Goal: Task Accomplishment & Management: Manage account settings

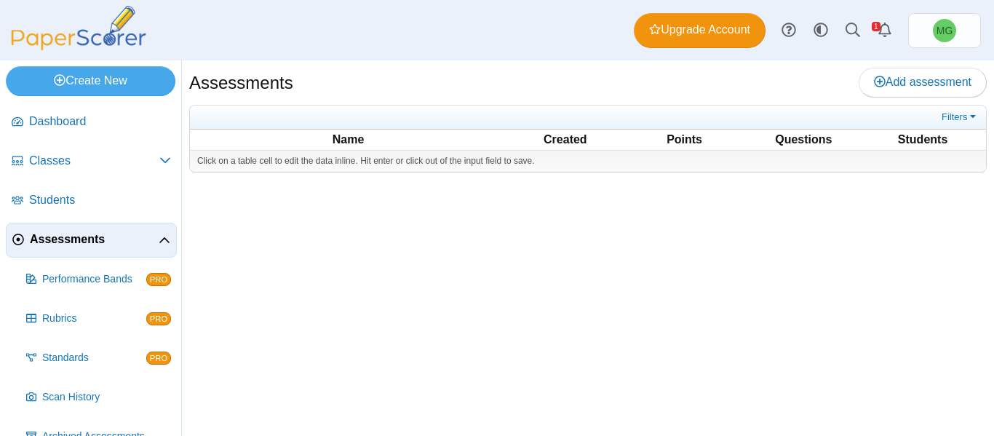
click at [55, 242] on span "Assessments" at bounding box center [94, 239] width 129 height 16
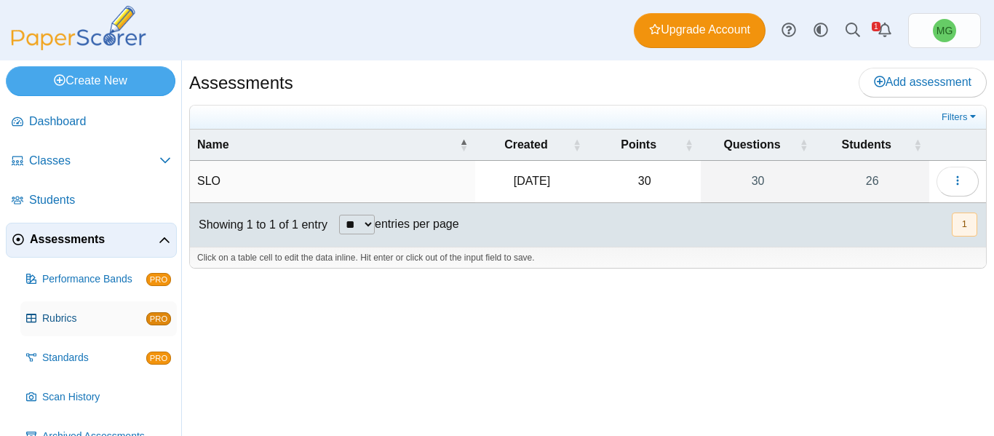
scroll to position [67, 0]
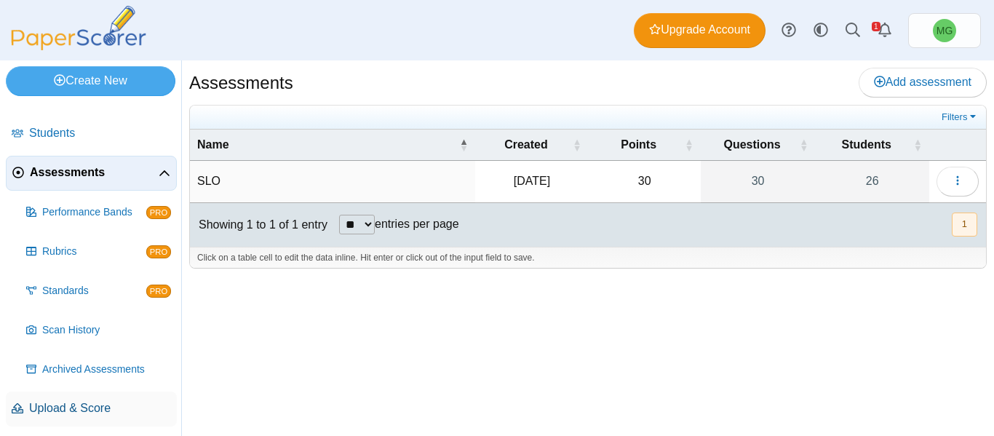
click at [77, 406] on span "Upload & Score" at bounding box center [100, 408] width 142 height 16
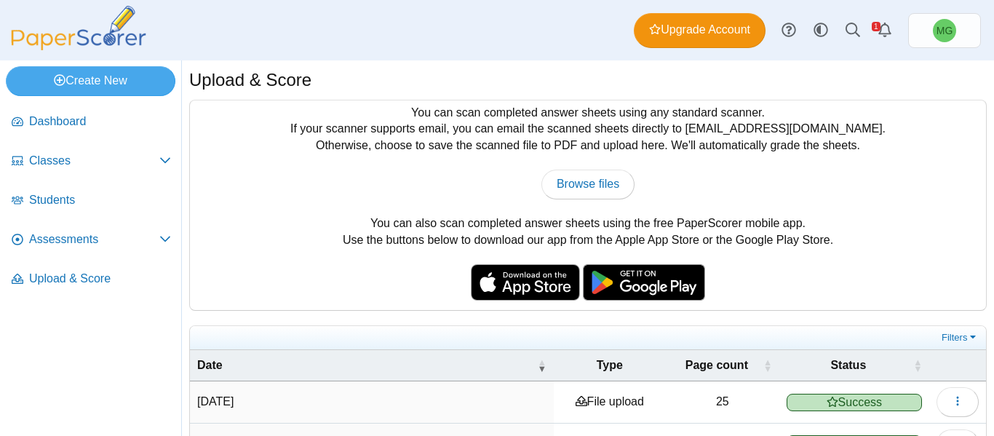
scroll to position [87, 0]
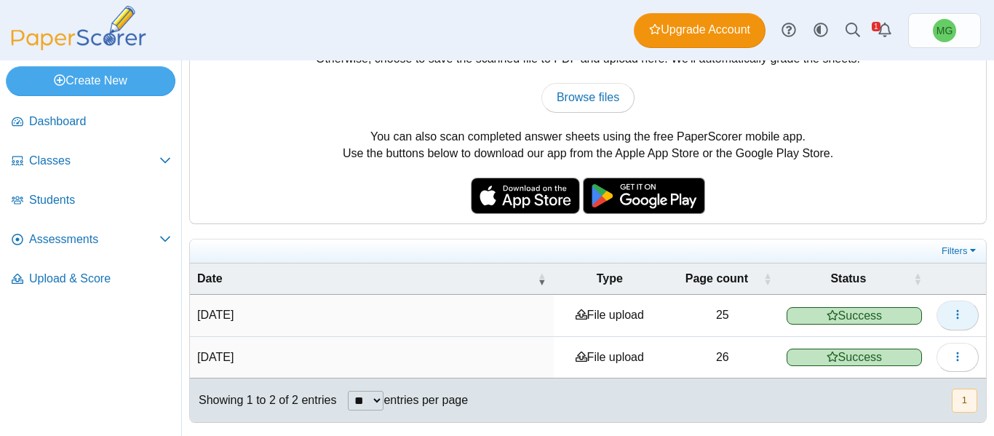
click at [951, 304] on button "button" at bounding box center [958, 315] width 42 height 29
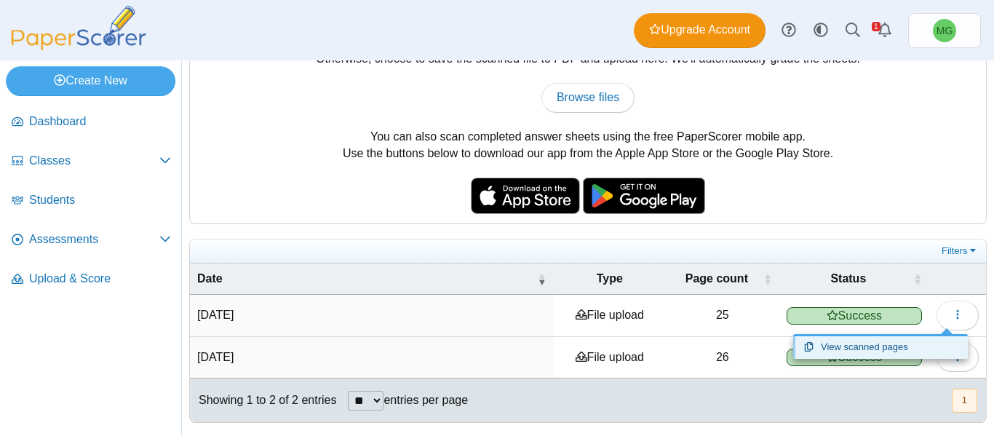
click at [835, 346] on link "View scanned pages" at bounding box center [880, 347] width 175 height 22
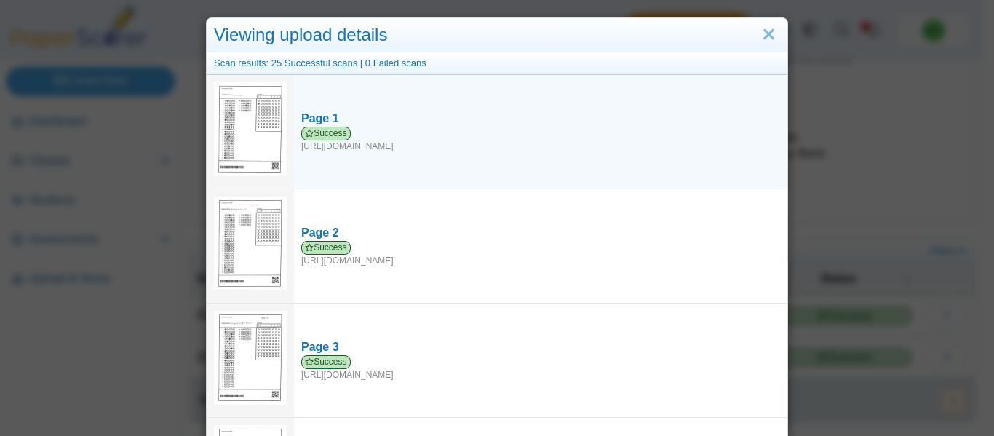
click at [239, 119] on img at bounding box center [250, 129] width 73 height 95
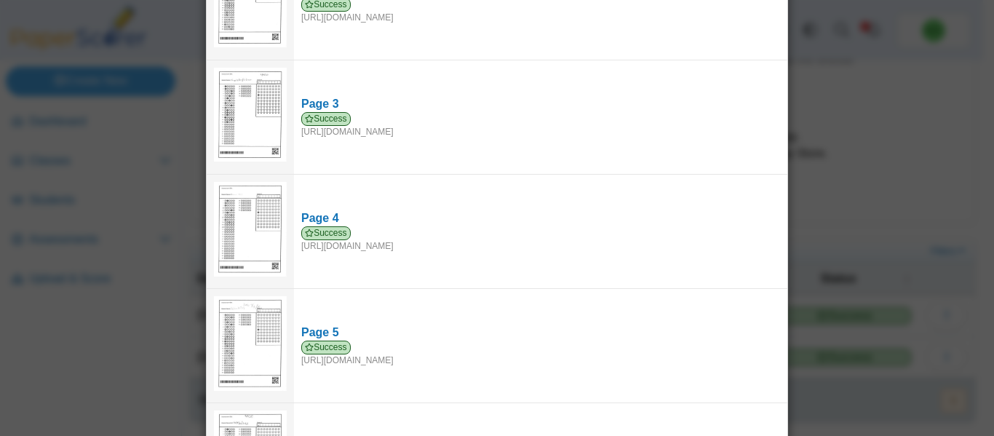
scroll to position [0, 0]
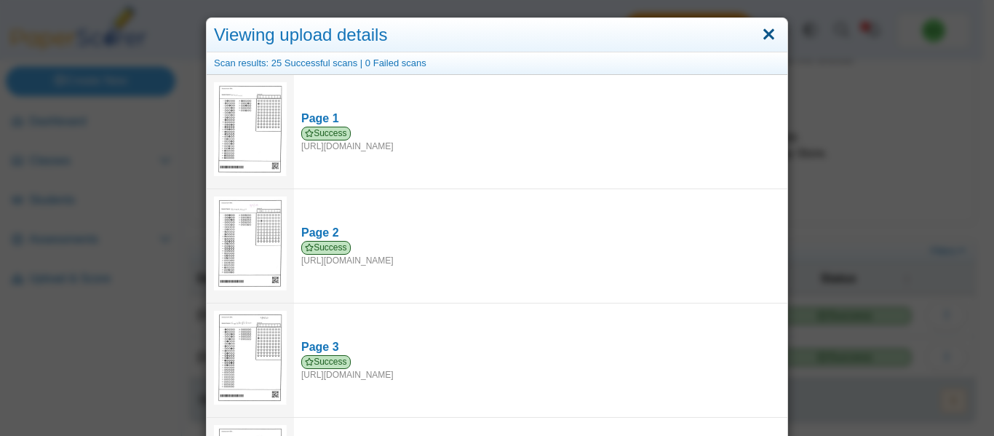
click at [764, 40] on link "Close" at bounding box center [769, 35] width 23 height 25
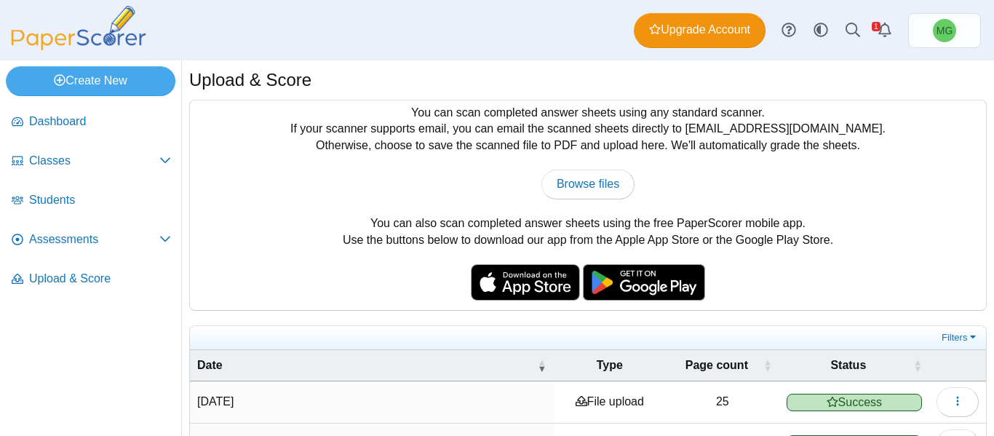
scroll to position [87, 0]
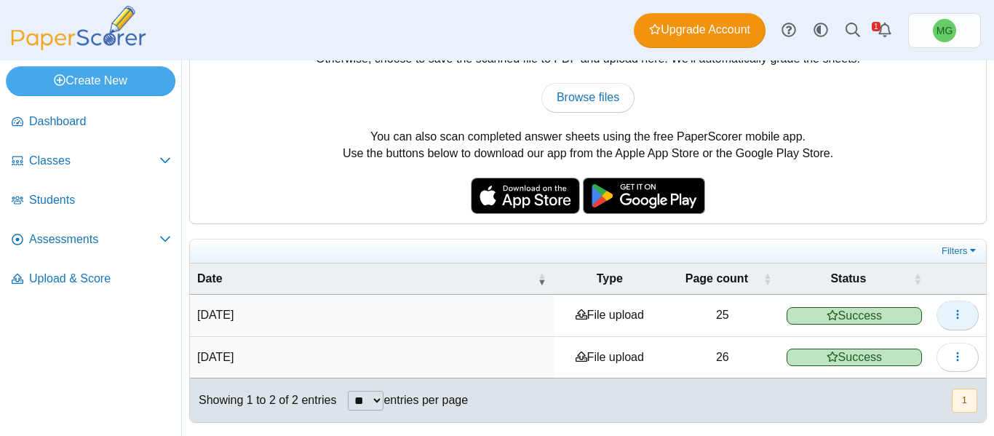
click at [937, 315] on button "button" at bounding box center [958, 315] width 42 height 29
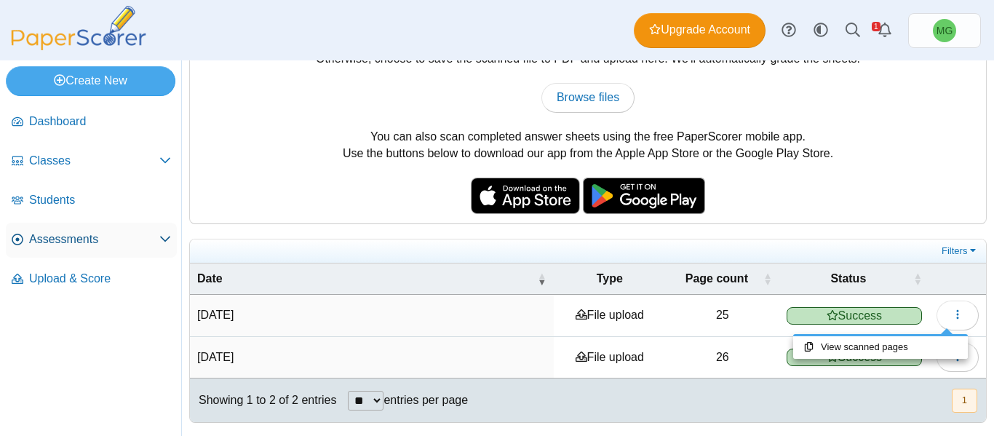
click at [49, 245] on span "Assessments" at bounding box center [94, 239] width 130 height 16
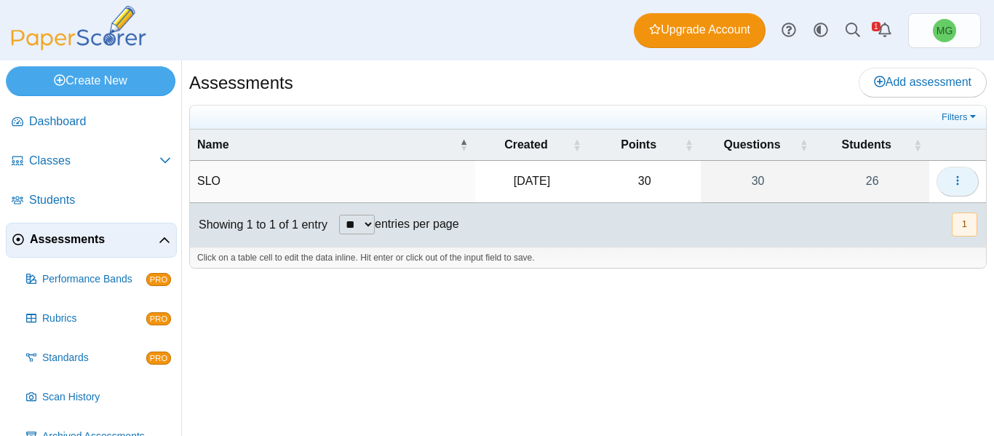
click at [946, 173] on button "button" at bounding box center [958, 181] width 42 height 29
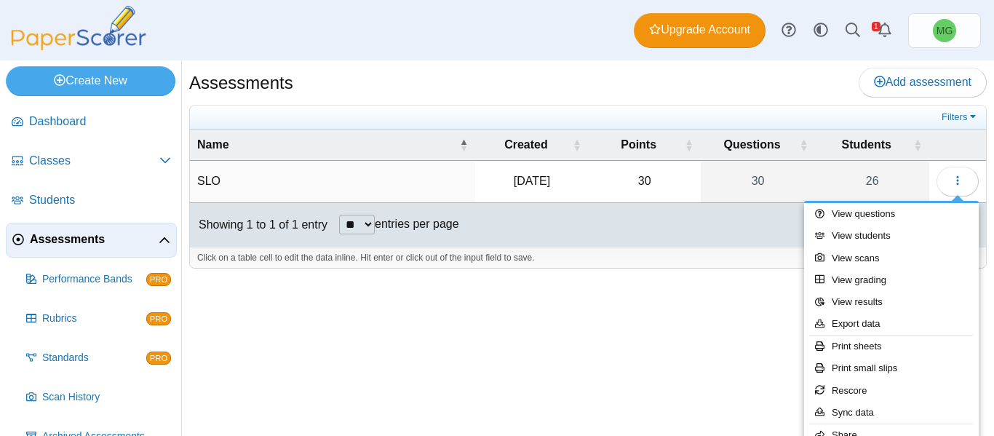
click at [708, 329] on div "Assessments Add assessment SLO" at bounding box center [588, 248] width 812 height 376
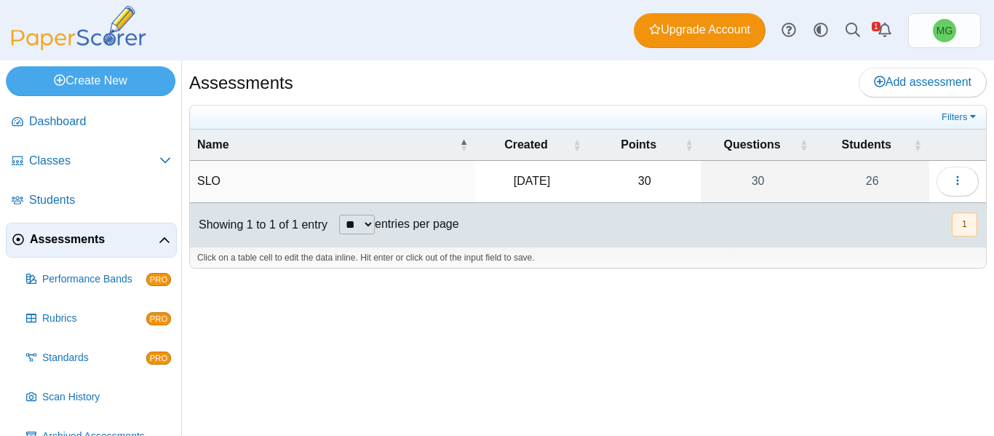
click at [194, 183] on td "SLO" at bounding box center [332, 181] width 285 height 41
click at [227, 191] on input "***" at bounding box center [332, 181] width 271 height 29
click at [632, 322] on div "Assessments Add assessment ***" at bounding box center [588, 248] width 812 height 376
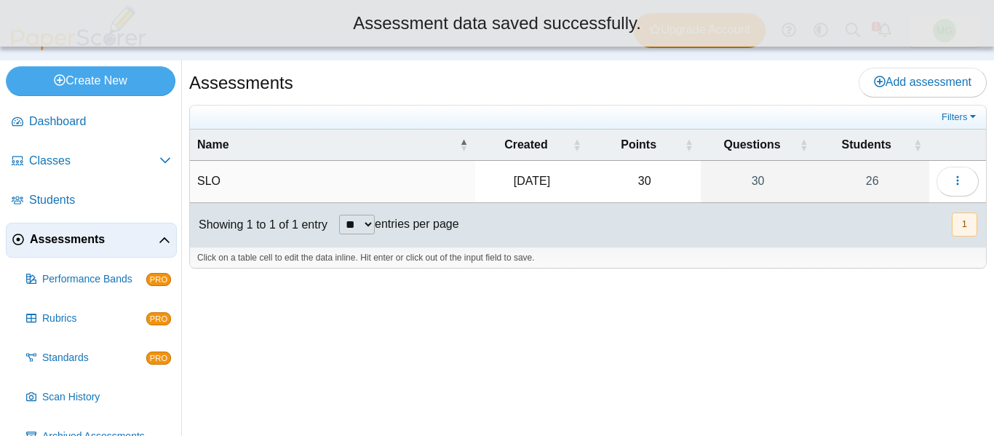
click at [293, 182] on td "SLO" at bounding box center [332, 181] width 285 height 41
click at [606, 266] on div "Click on a table cell to edit the data inline. Hit enter or click out of the in…" at bounding box center [588, 258] width 796 height 22
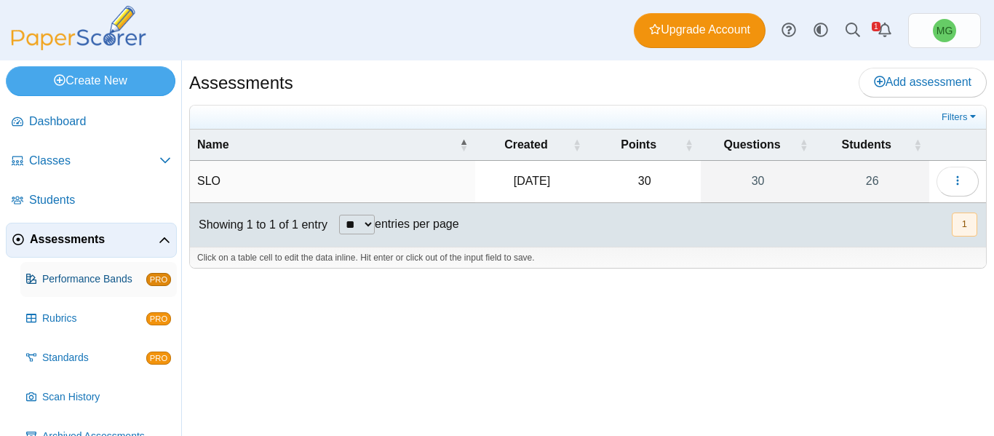
scroll to position [67, 0]
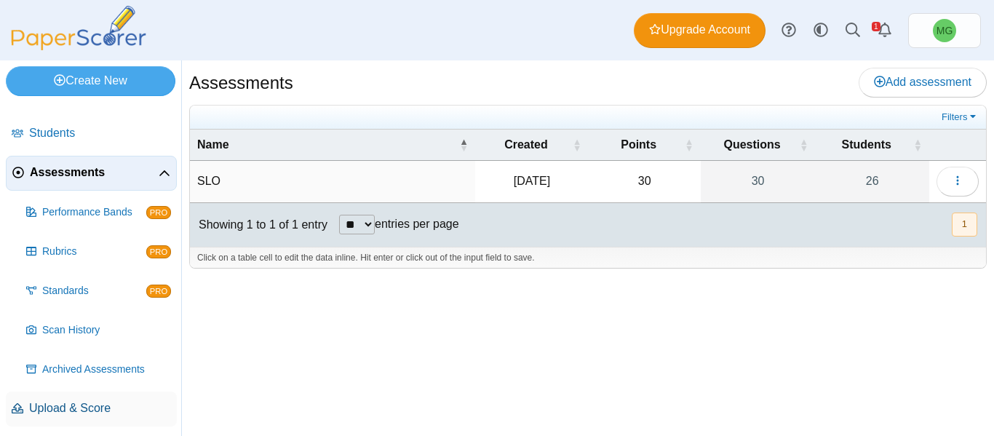
click at [80, 410] on span "Upload & Score" at bounding box center [100, 408] width 142 height 16
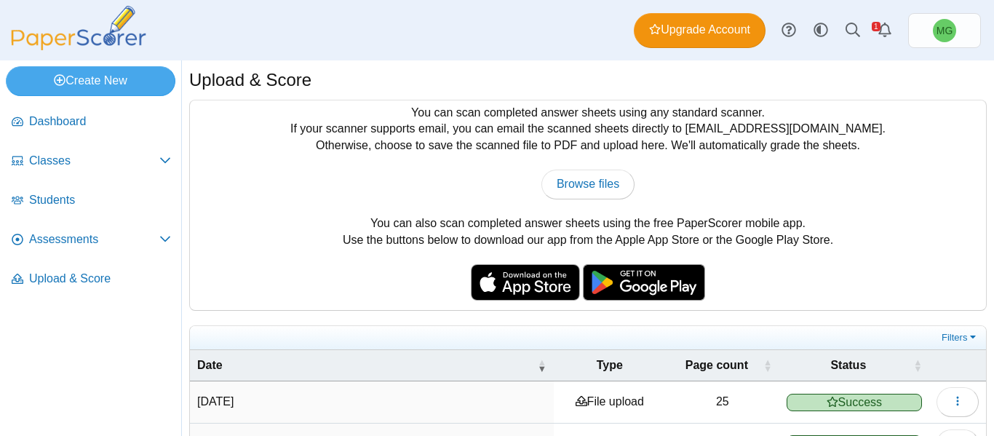
scroll to position [87, 0]
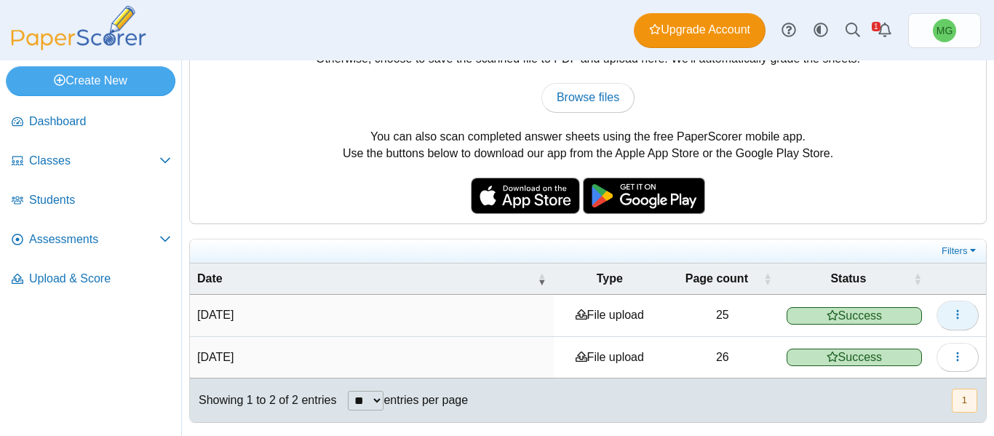
click at [952, 319] on icon "button" at bounding box center [958, 315] width 12 height 12
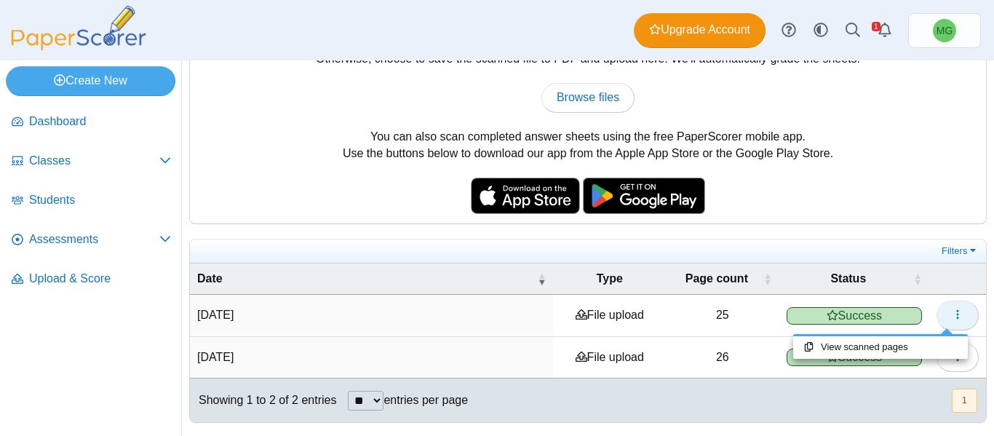
click at [952, 319] on icon "button" at bounding box center [958, 315] width 12 height 12
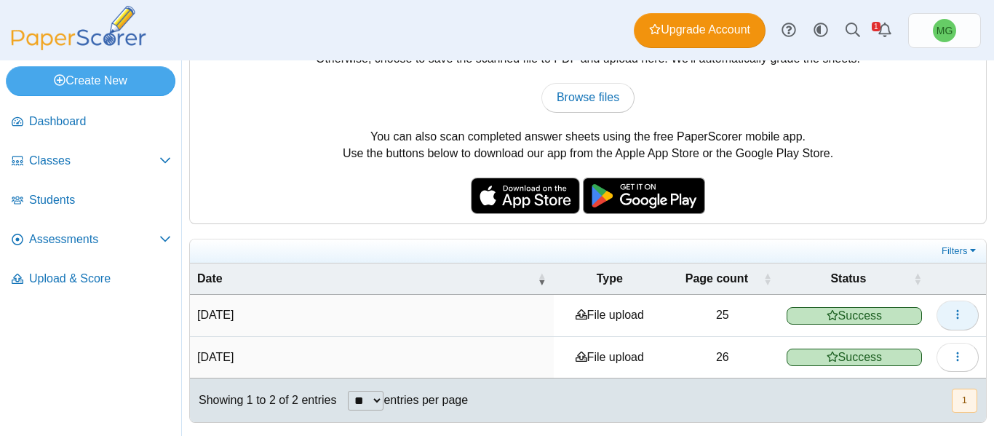
click at [952, 319] on icon "button" at bounding box center [958, 315] width 12 height 12
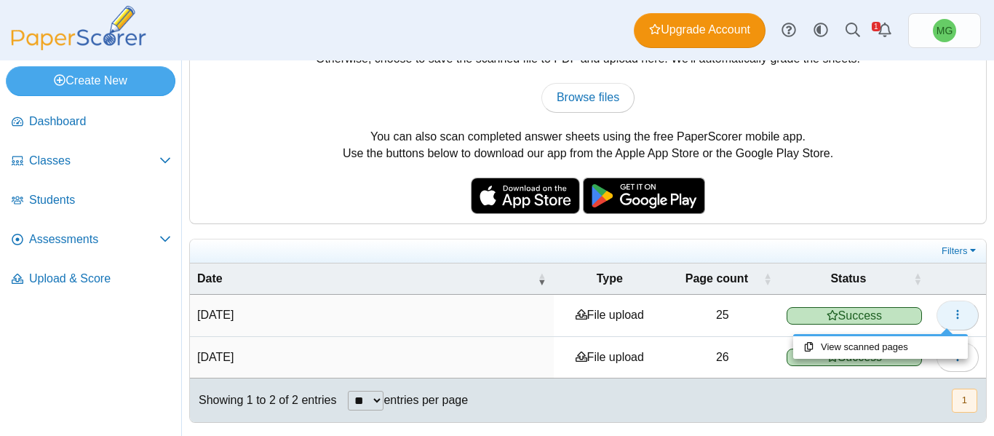
click at [952, 319] on icon "button" at bounding box center [958, 315] width 12 height 12
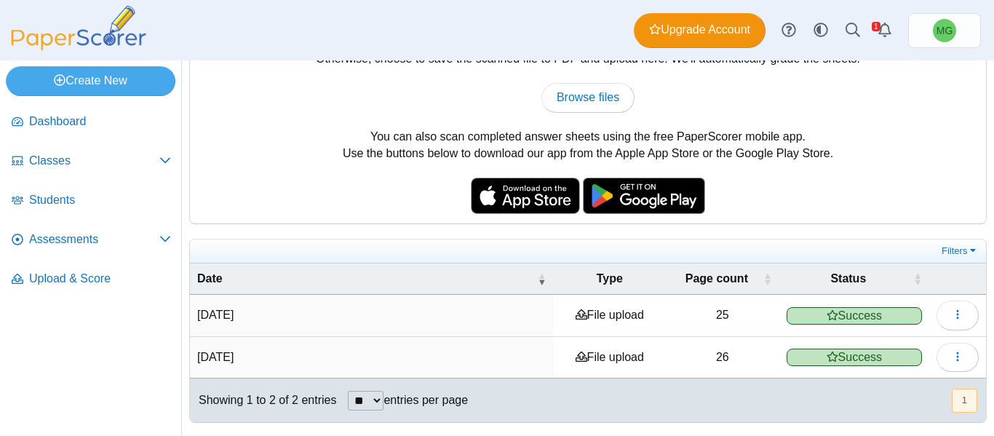
click at [220, 305] on td "Sep 12, 2025" at bounding box center [372, 315] width 364 height 41
click at [219, 312] on time "Sep 12, 2025" at bounding box center [215, 315] width 36 height 12
click at [867, 320] on span "Success" at bounding box center [854, 315] width 135 height 17
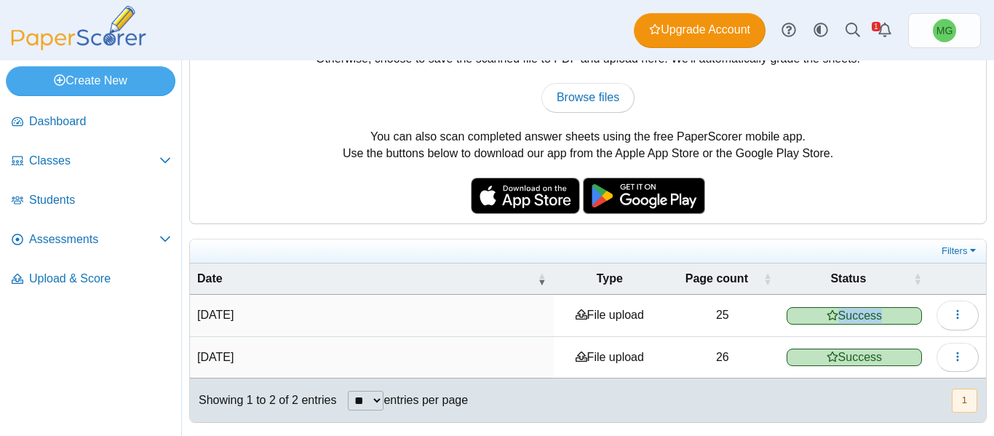
drag, startPoint x: 867, startPoint y: 320, endPoint x: 725, endPoint y: 320, distance: 141.9
click at [725, 320] on tr "Sep 12, 2025 File upload 25 Success" at bounding box center [588, 315] width 796 height 41
click at [953, 325] on button "button" at bounding box center [958, 315] width 42 height 29
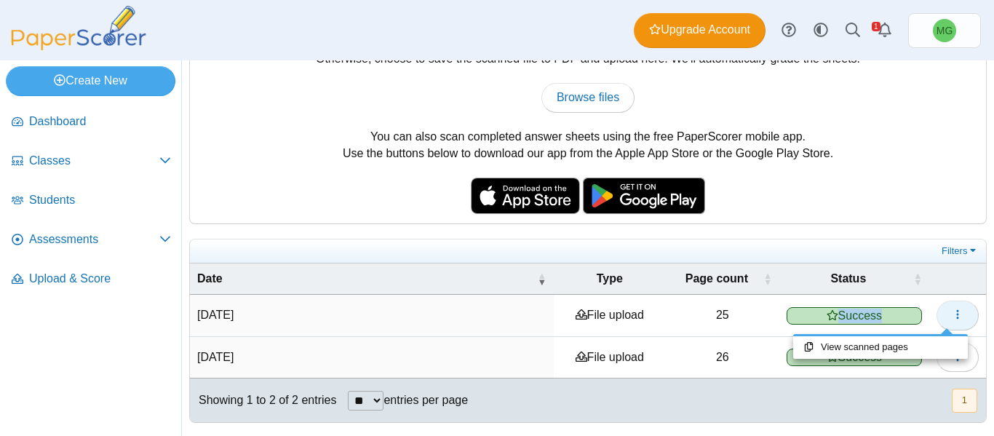
click at [952, 312] on icon "button" at bounding box center [958, 315] width 12 height 12
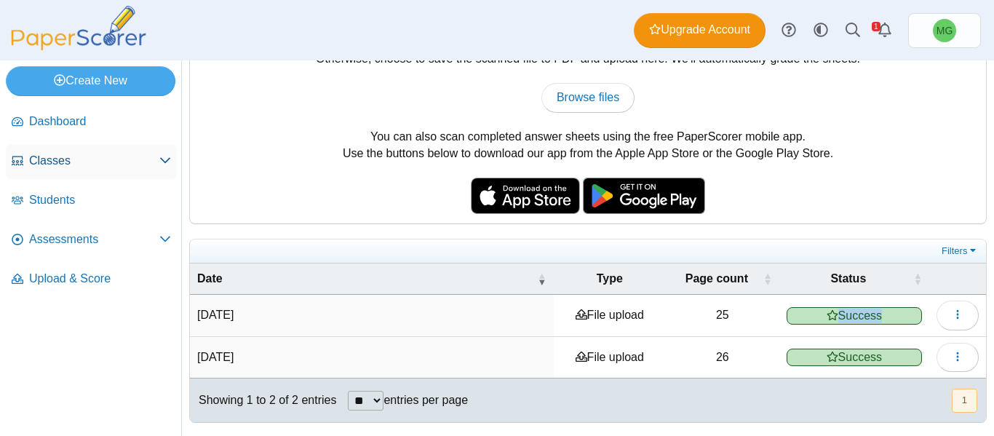
click at [65, 161] on span "Classes" at bounding box center [94, 161] width 130 height 16
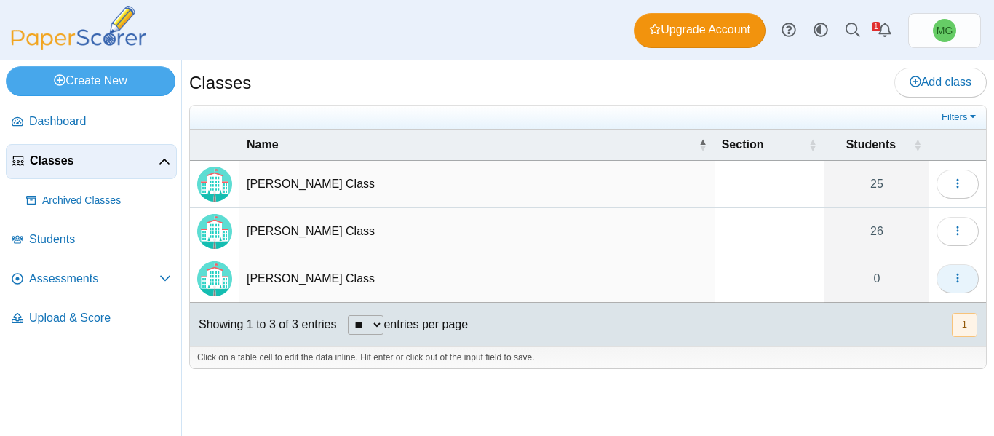
click at [956, 285] on button "button" at bounding box center [958, 278] width 42 height 29
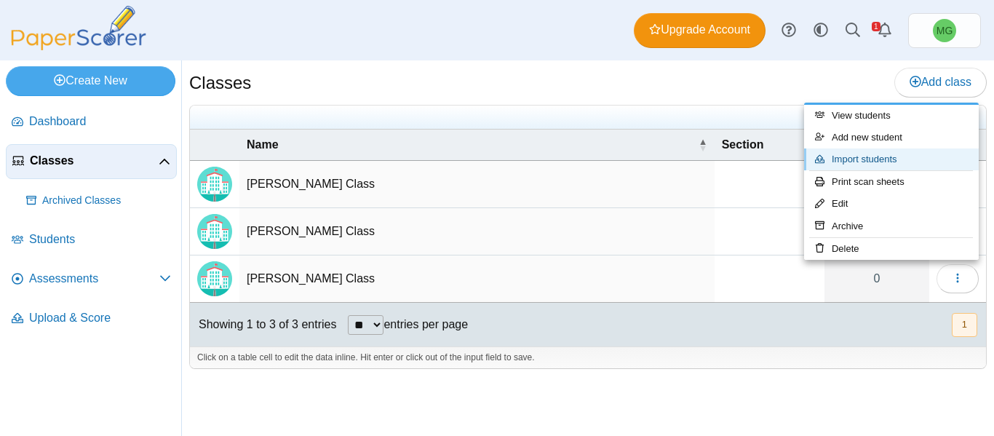
click at [884, 163] on link "Import students" at bounding box center [891, 159] width 175 height 22
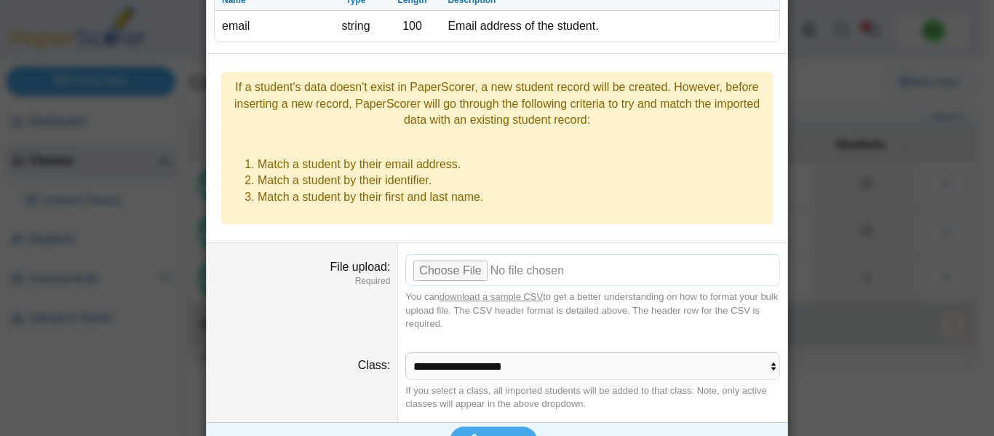
scroll to position [229, 0]
click at [418, 253] on input "File upload" at bounding box center [592, 269] width 375 height 32
type input "**********"
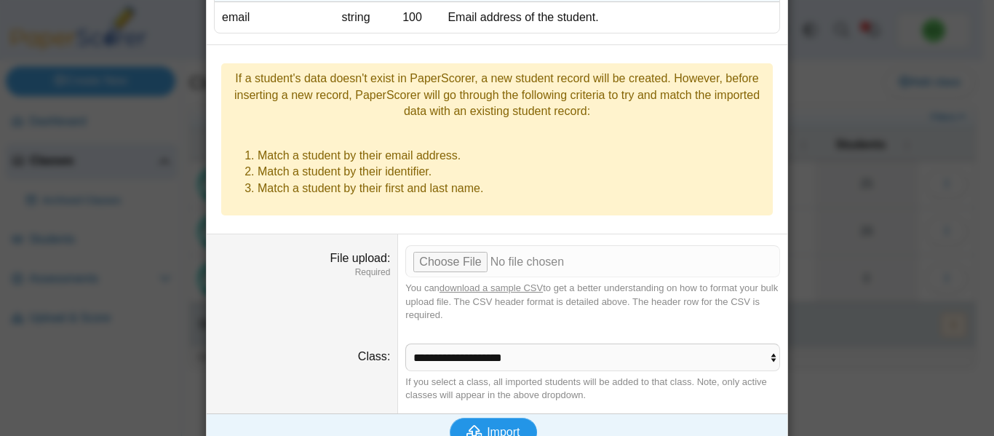
click at [502, 426] on span "Import" at bounding box center [503, 432] width 33 height 12
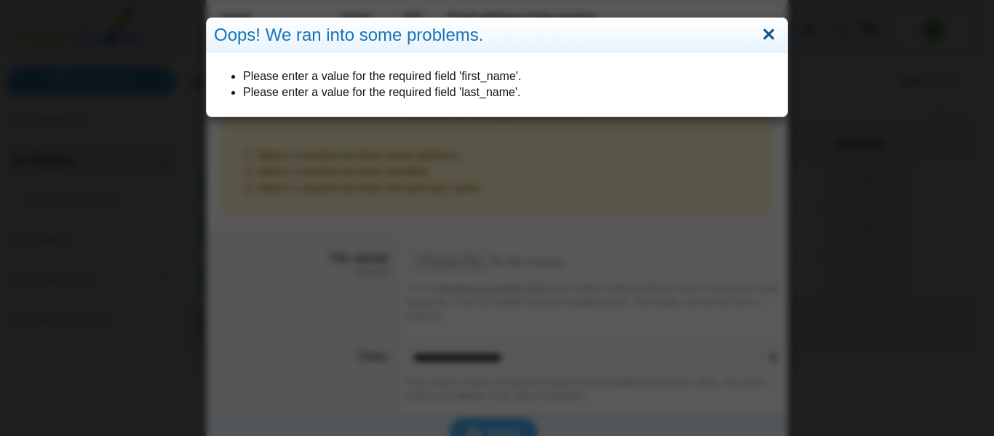
click at [766, 41] on link "Close" at bounding box center [769, 35] width 23 height 25
